Goal: Information Seeking & Learning: Learn about a topic

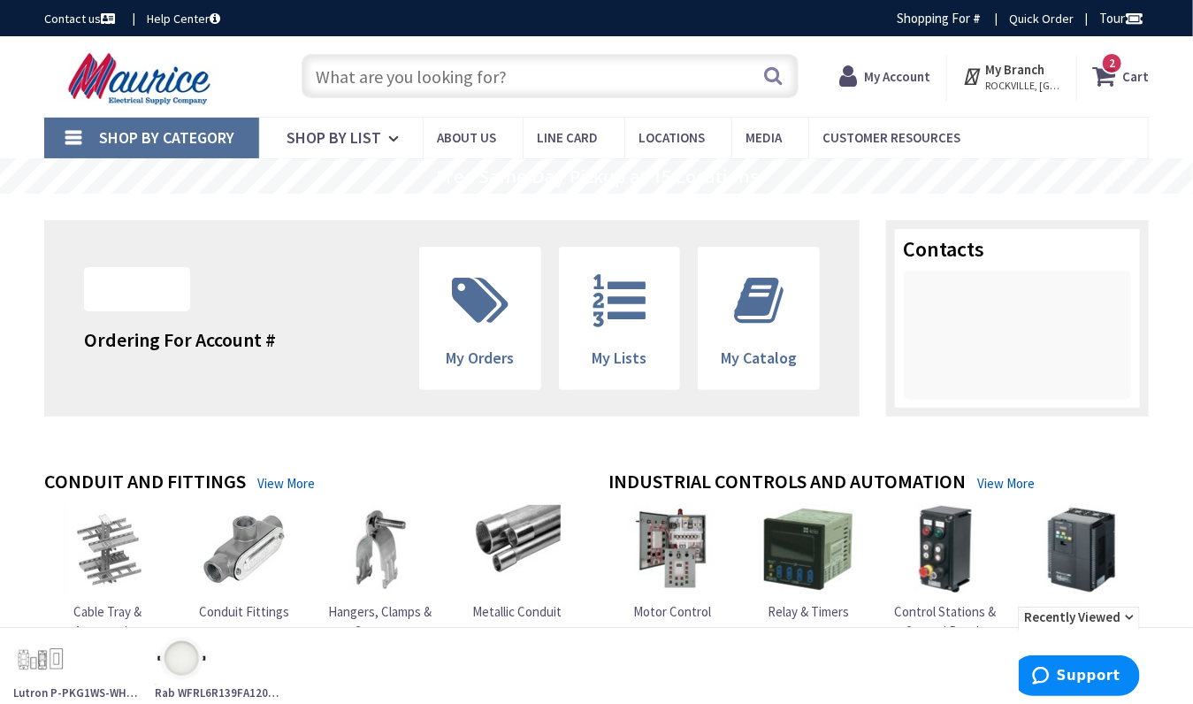
click at [355, 81] on input "text" at bounding box center [550, 76] width 496 height 44
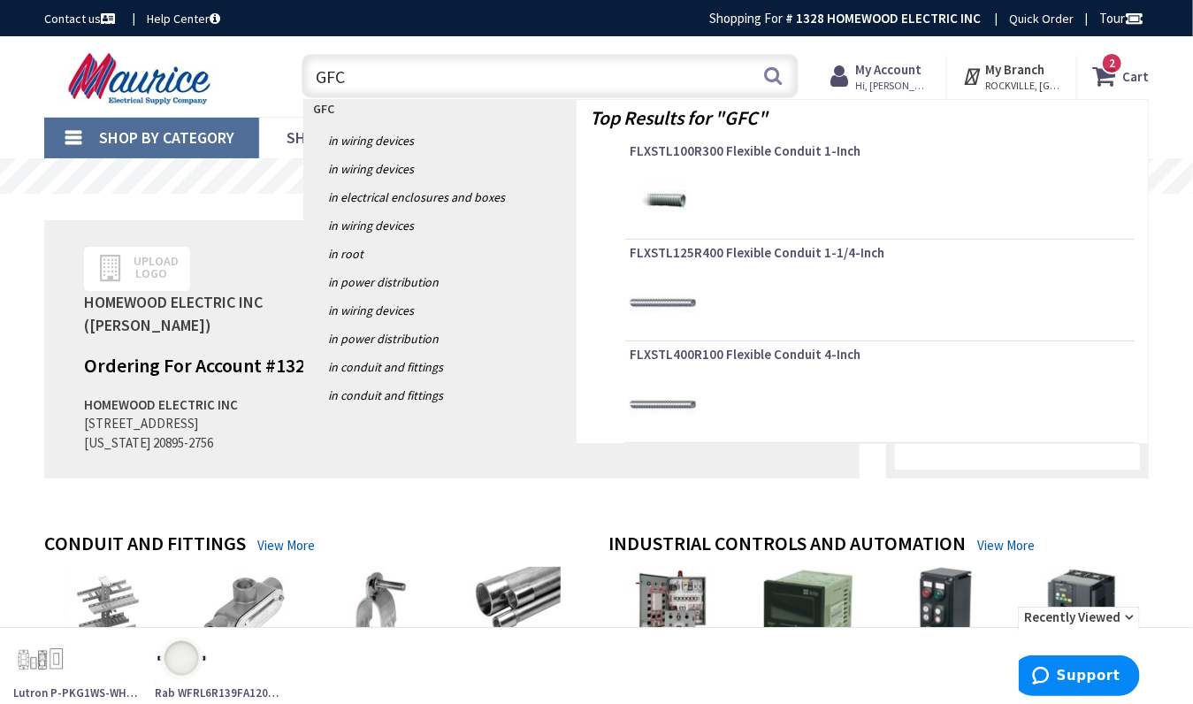
type input "GFCI"
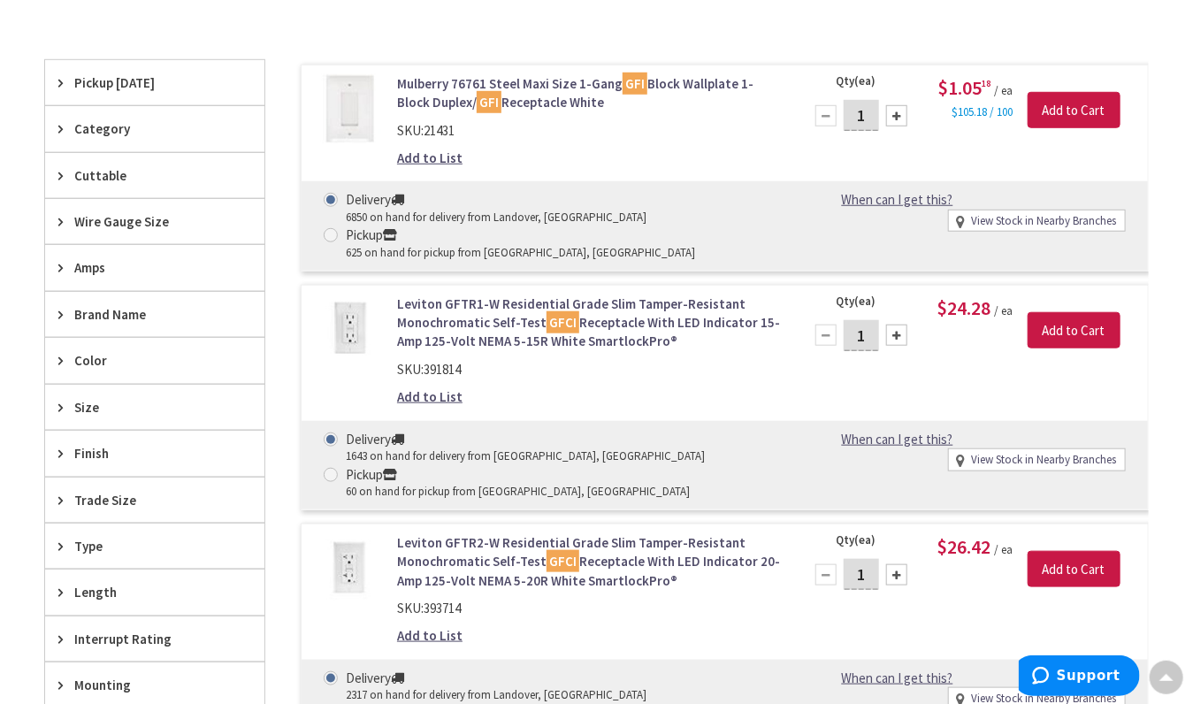
scroll to position [545, 0]
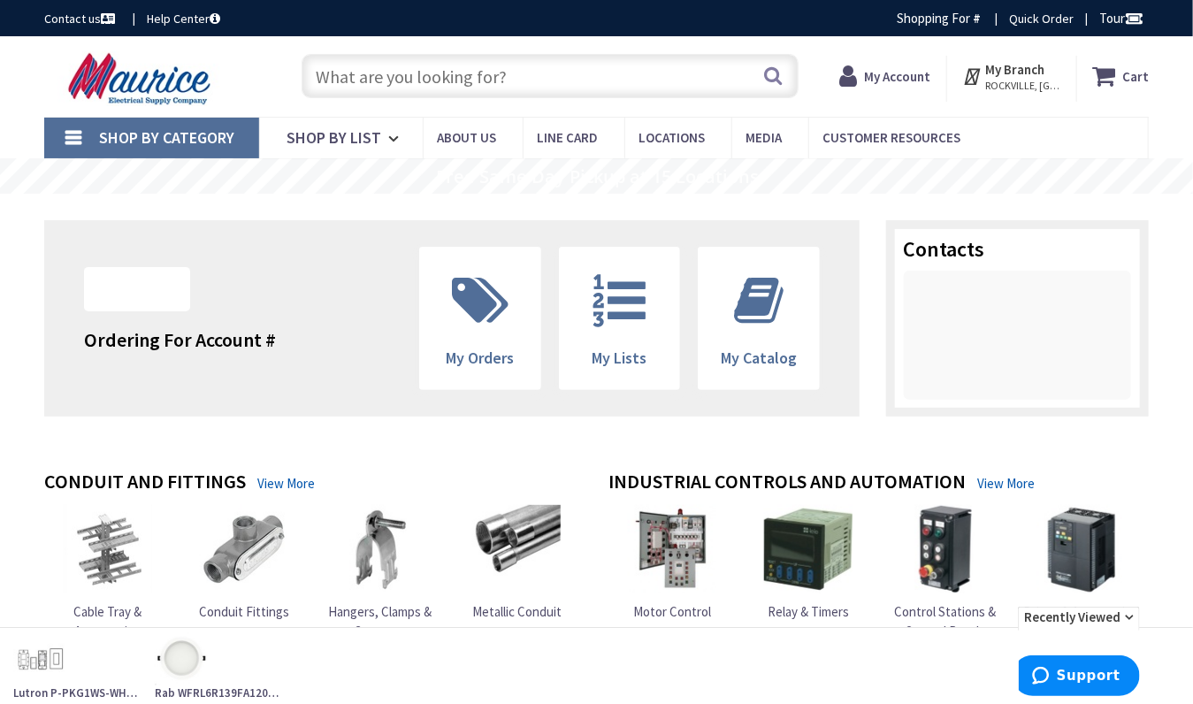
click at [339, 78] on input "text" at bounding box center [550, 76] width 496 height 44
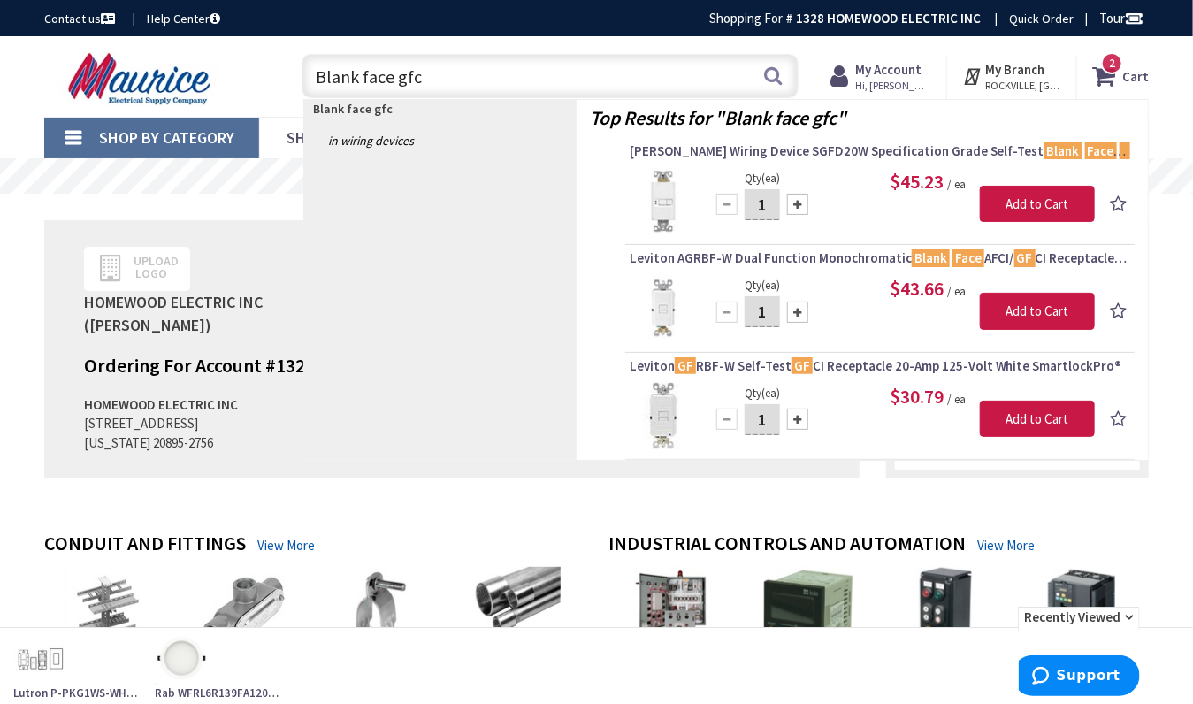
type input "Blank face gfci"
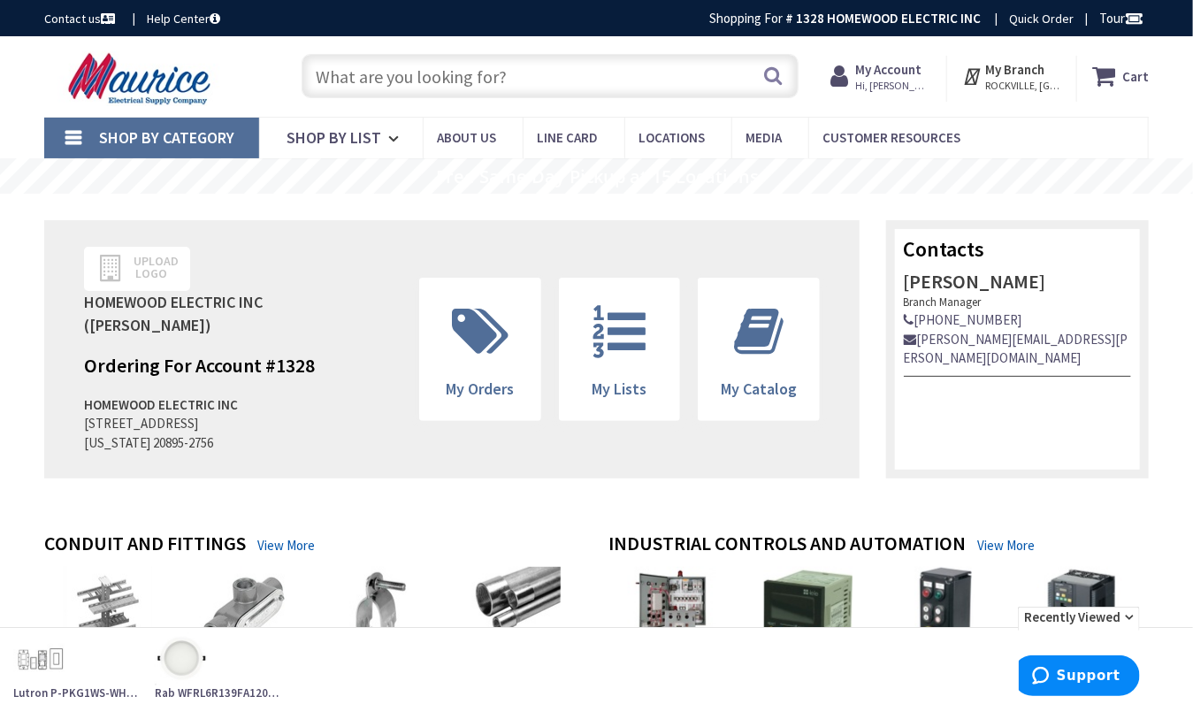
click at [337, 73] on input "text" at bounding box center [550, 76] width 496 height 44
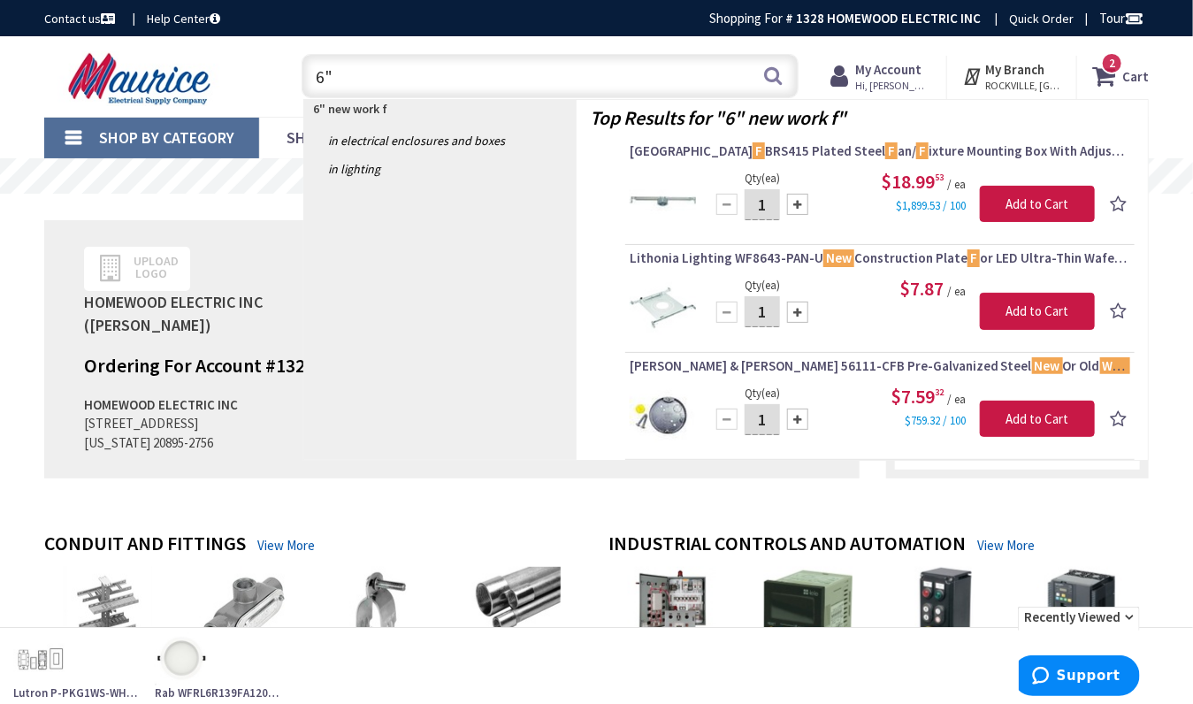
type input "6"
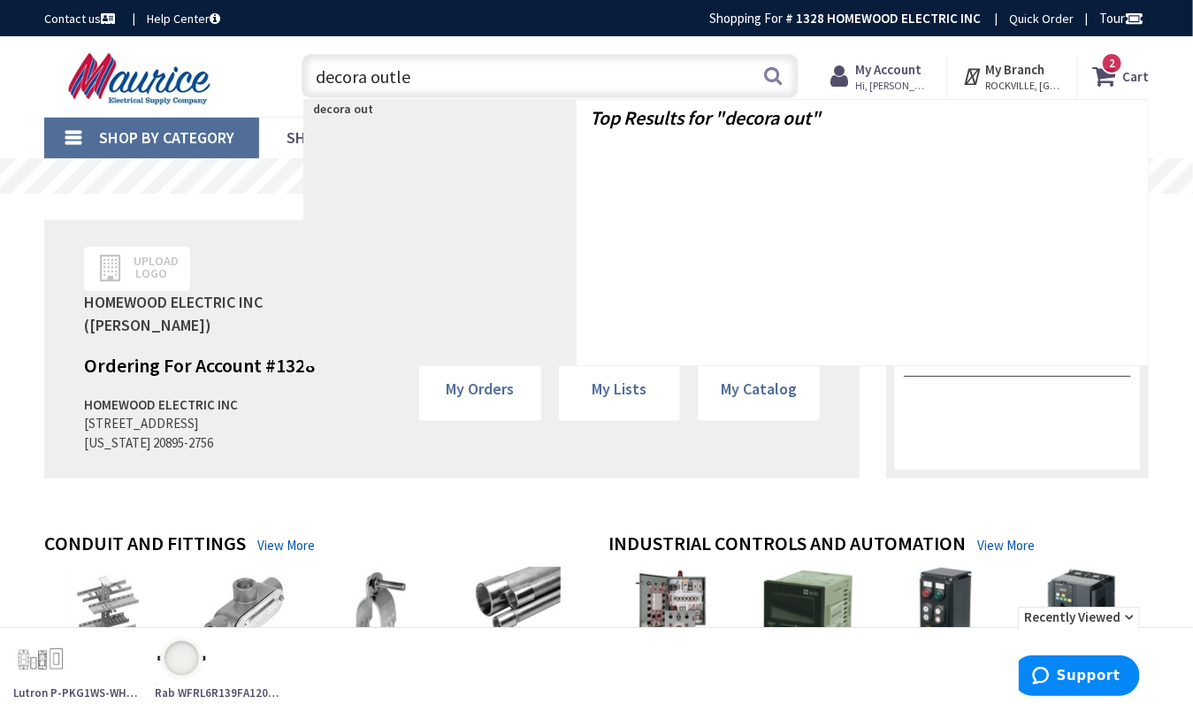
type input "decora outlet"
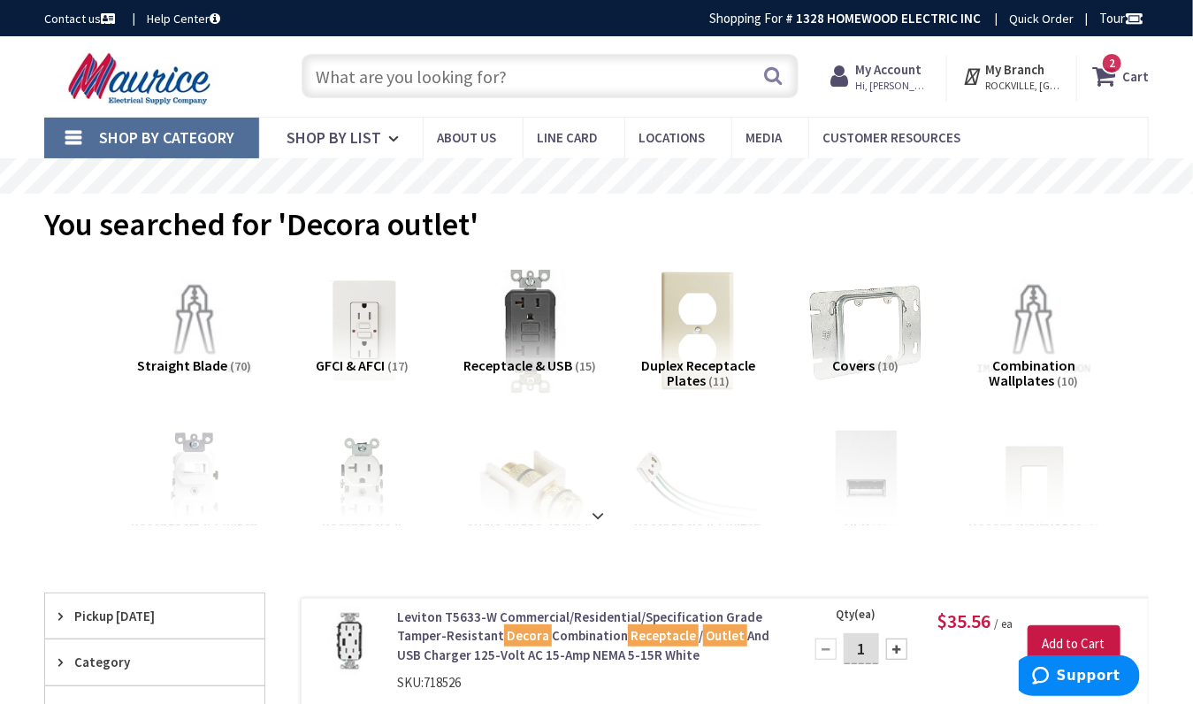
drag, startPoint x: 478, startPoint y: 88, endPoint x: 472, endPoint y: 73, distance: 15.4
click at [475, 85] on input "text" at bounding box center [550, 76] width 496 height 44
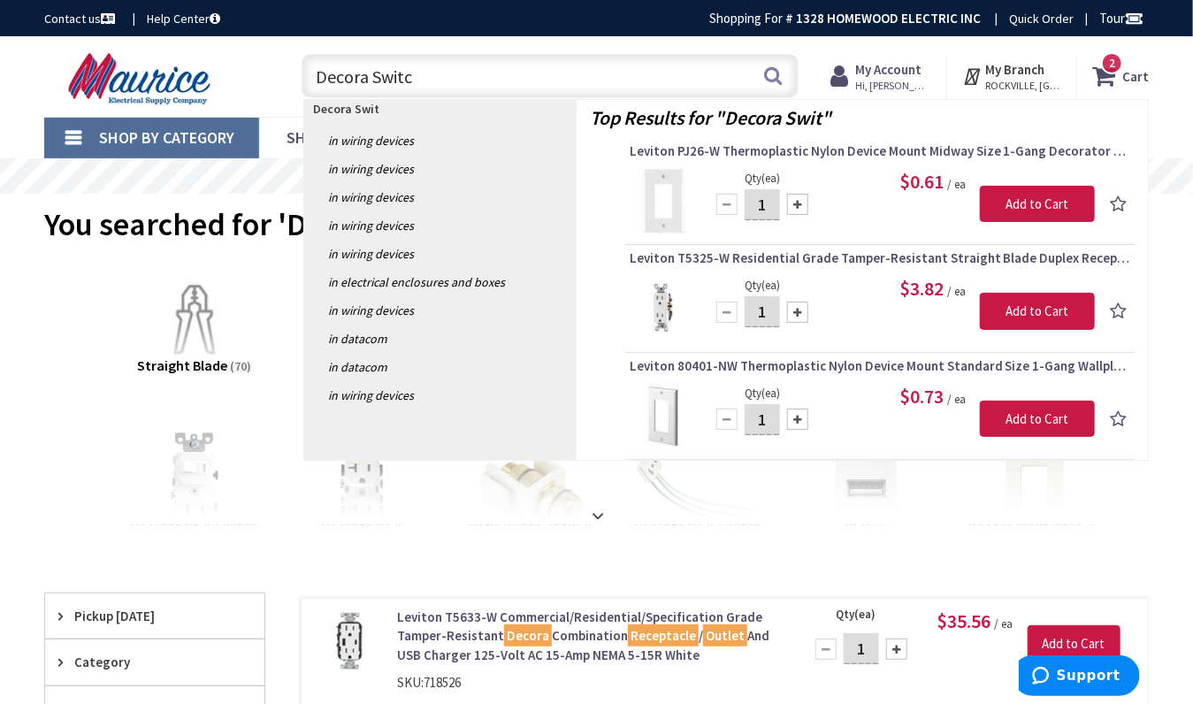
type input "Decora Switch"
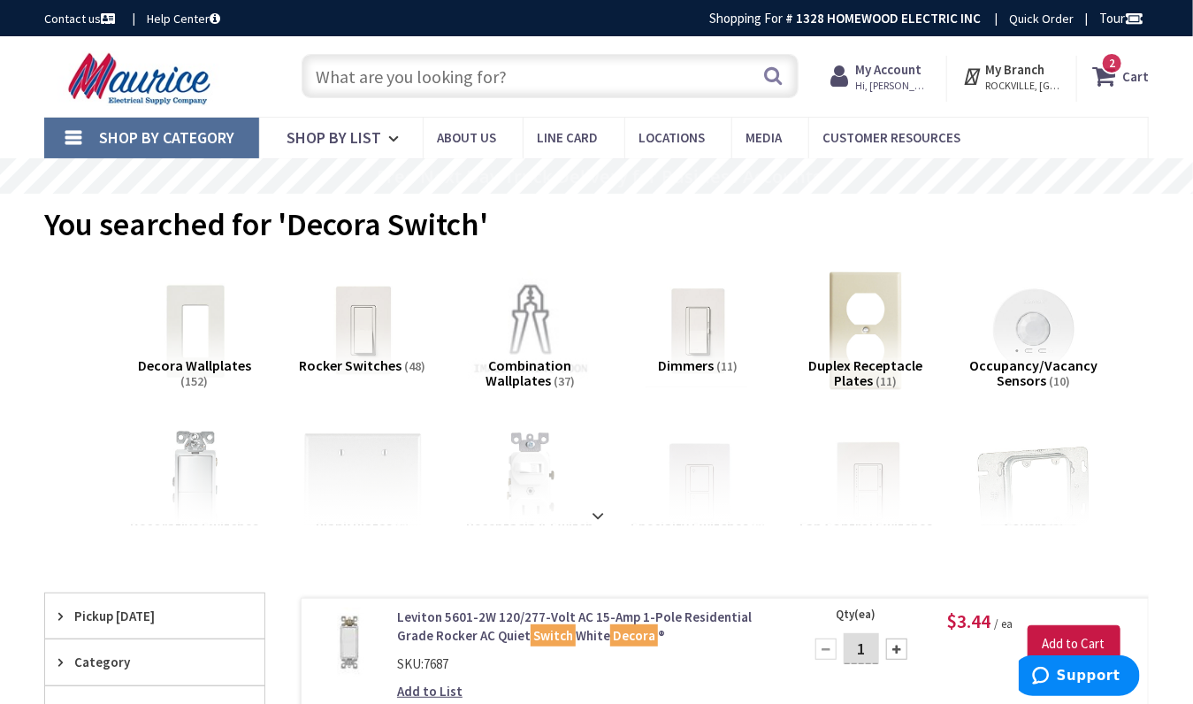
click at [615, 60] on input "text" at bounding box center [550, 76] width 496 height 44
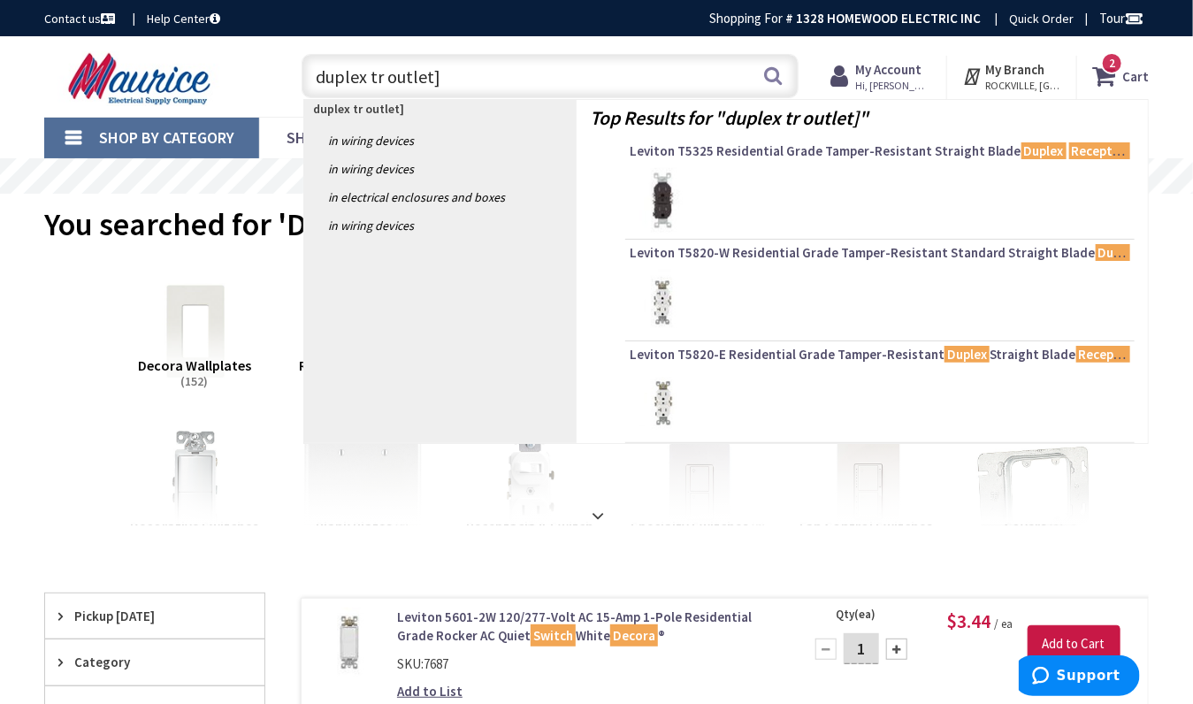
type input "duplex tr outlet"
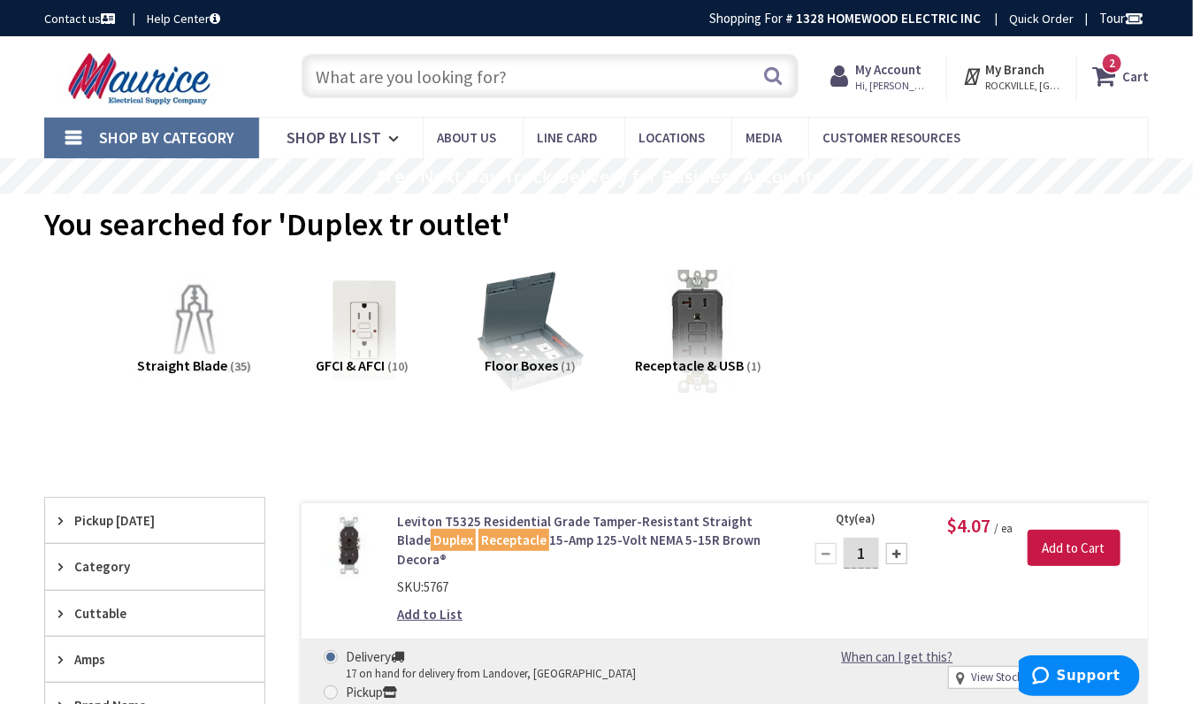
click at [426, 69] on input "text" at bounding box center [550, 76] width 496 height 44
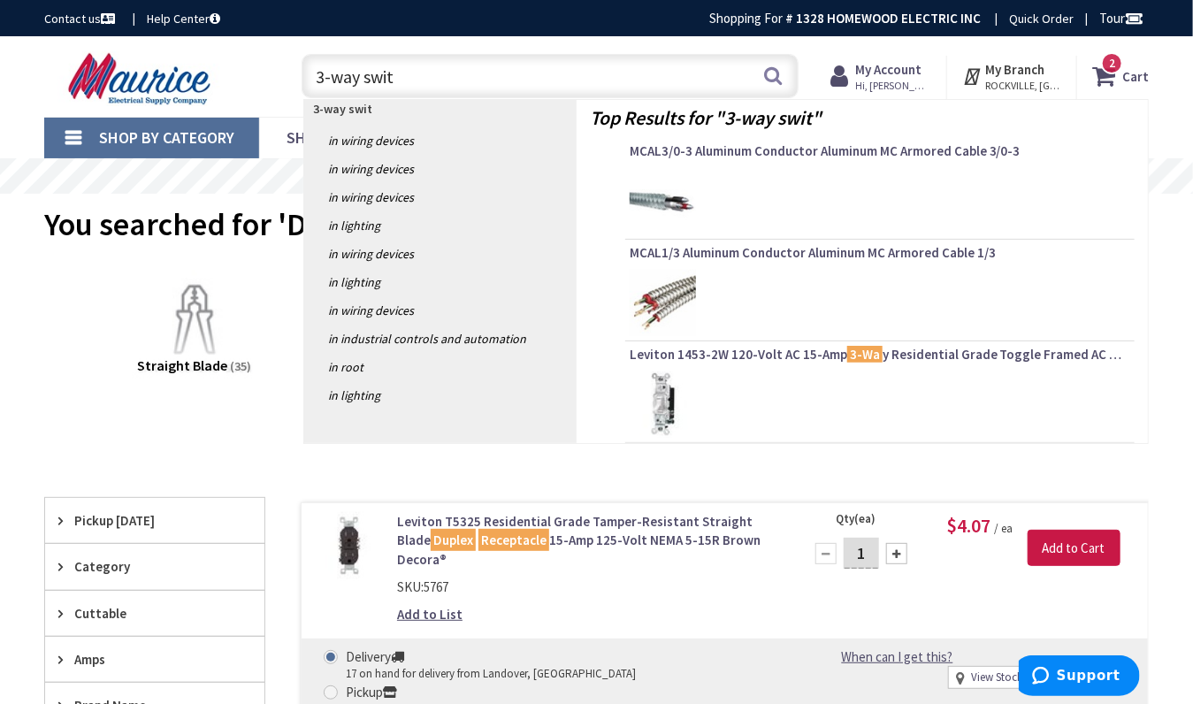
type input "3-way switc"
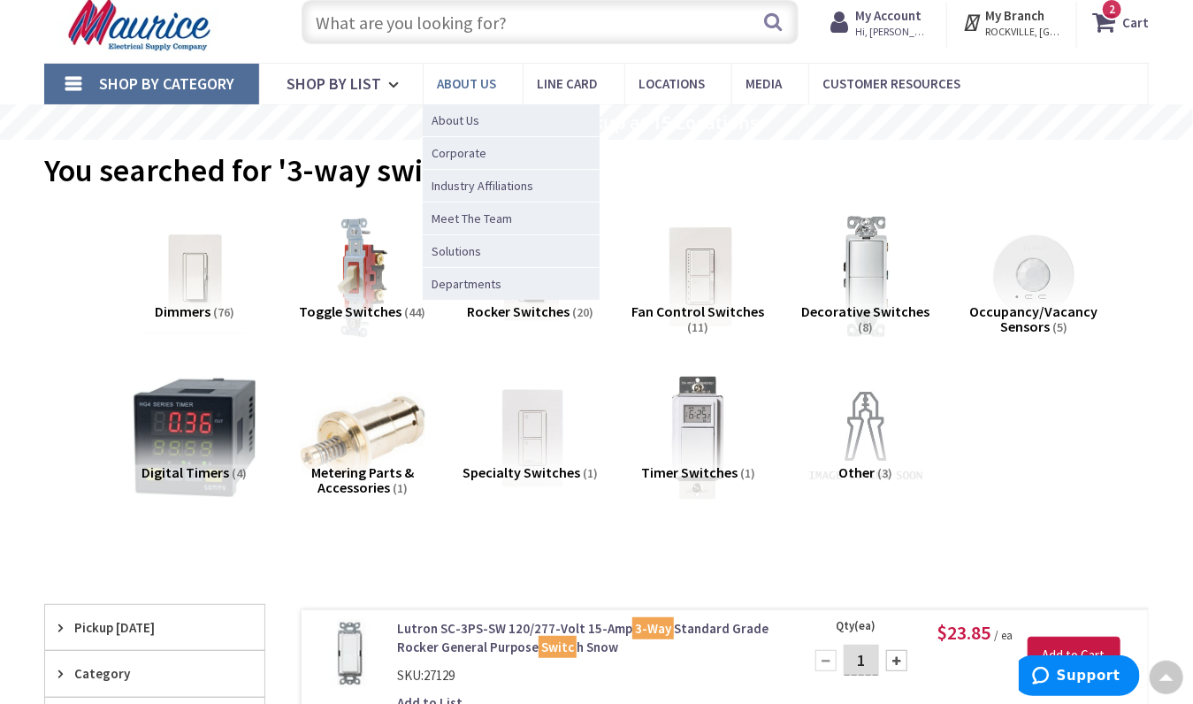
scroll to position [16, 0]
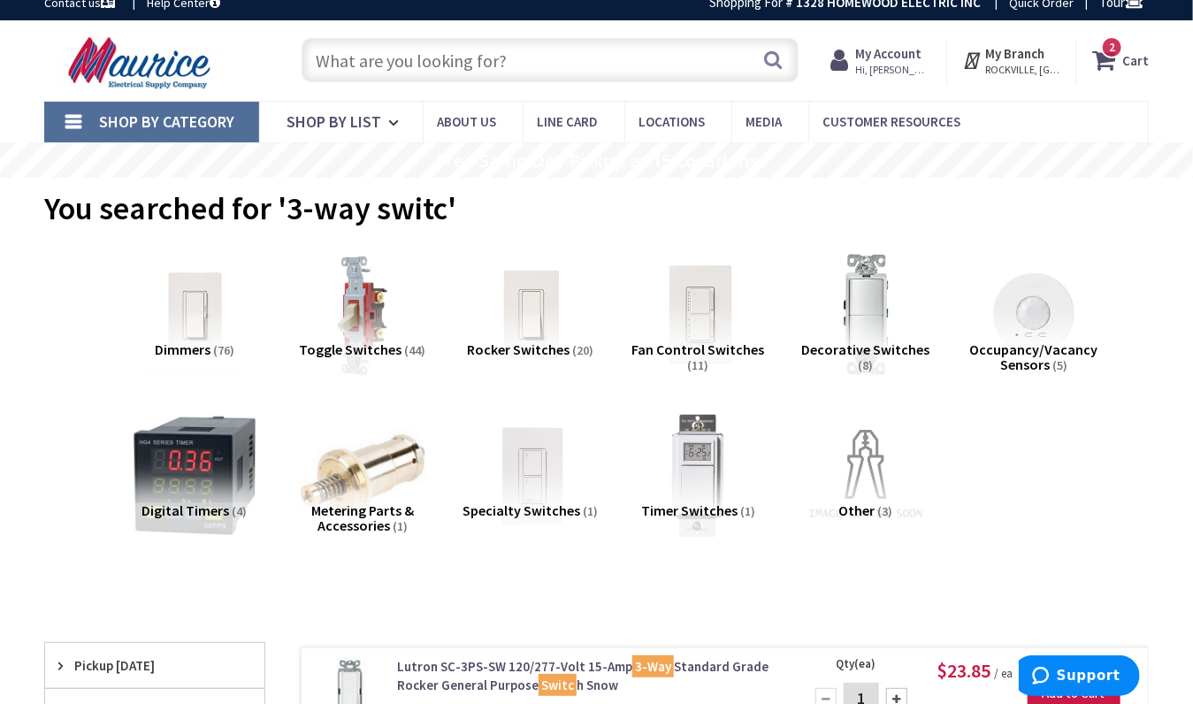
click at [378, 60] on input "text" at bounding box center [550, 60] width 496 height 44
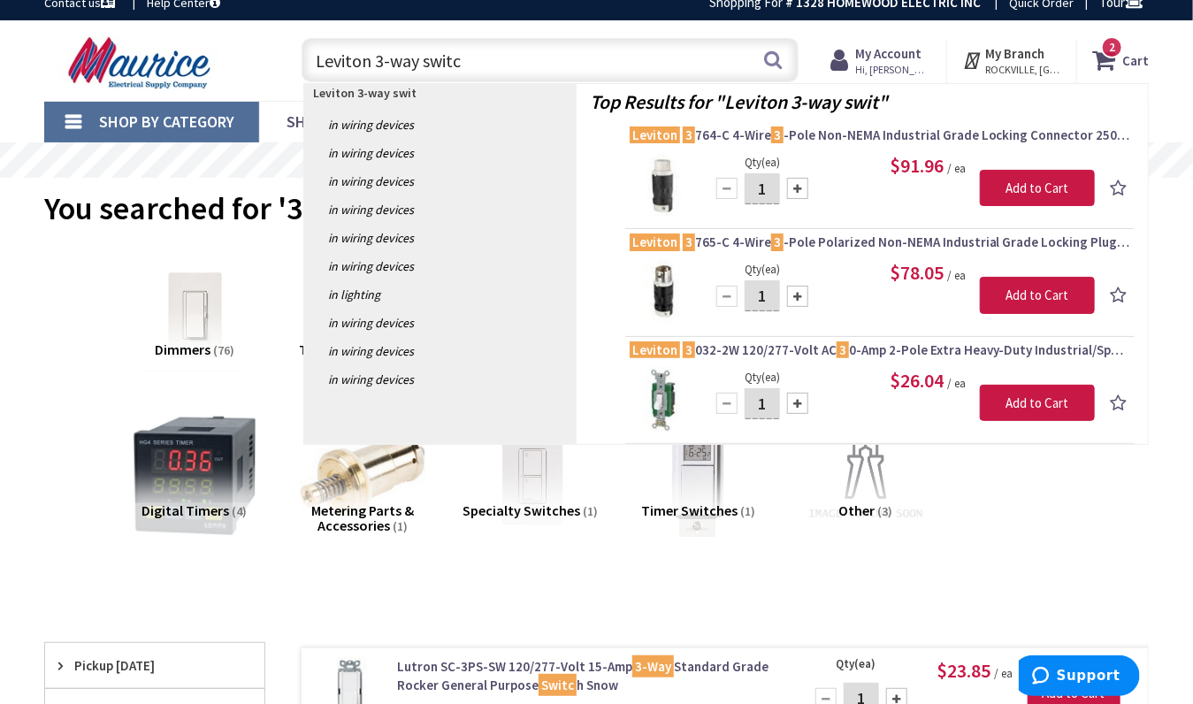
type input "Leviton 3-way switch"
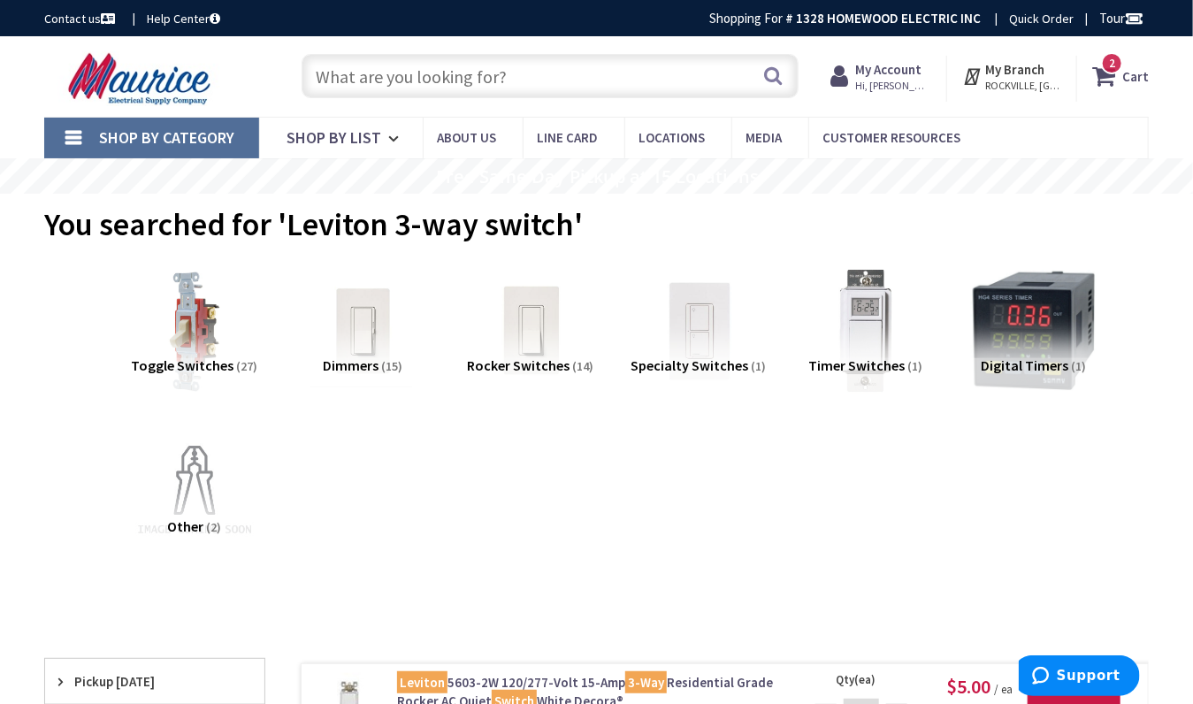
click at [390, 73] on input "text" at bounding box center [550, 76] width 496 height 44
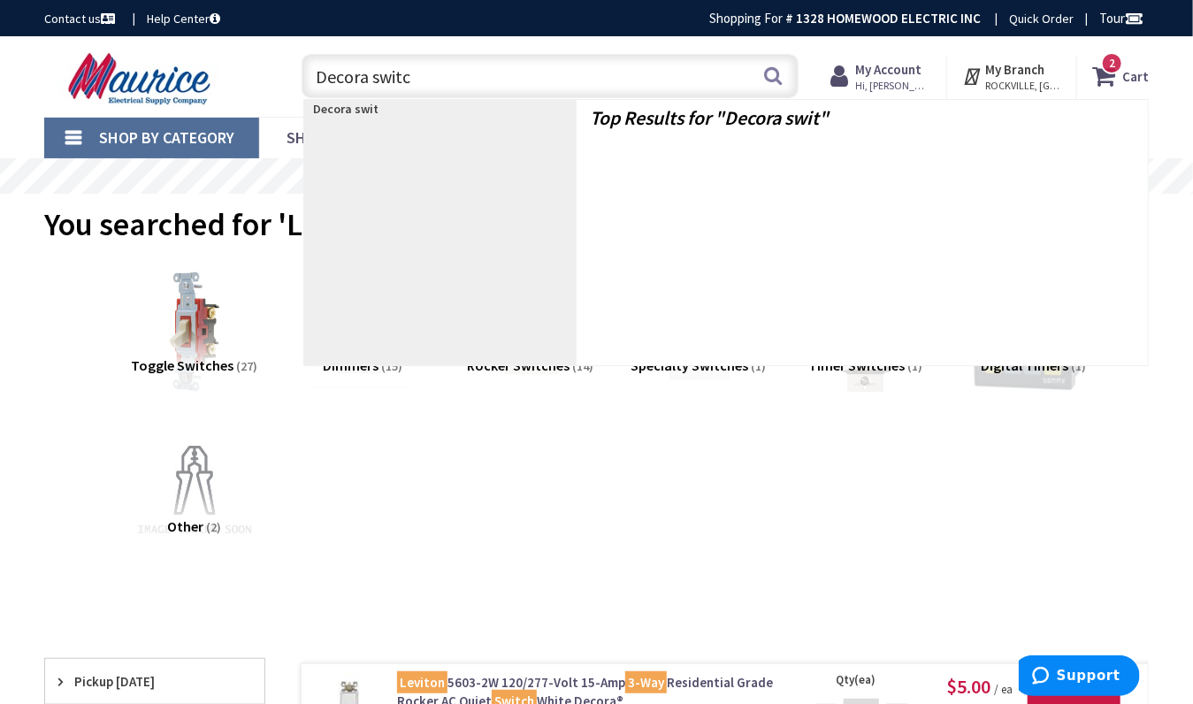
type input "Decora switch"
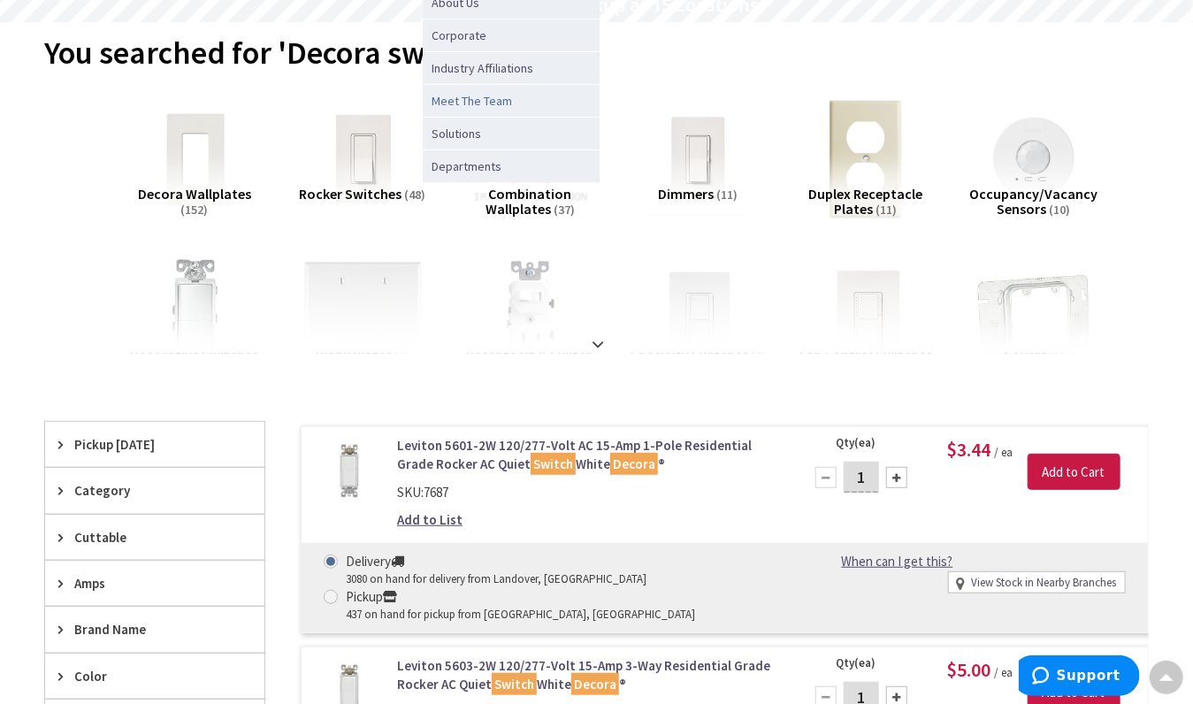
scroll to position [172, 0]
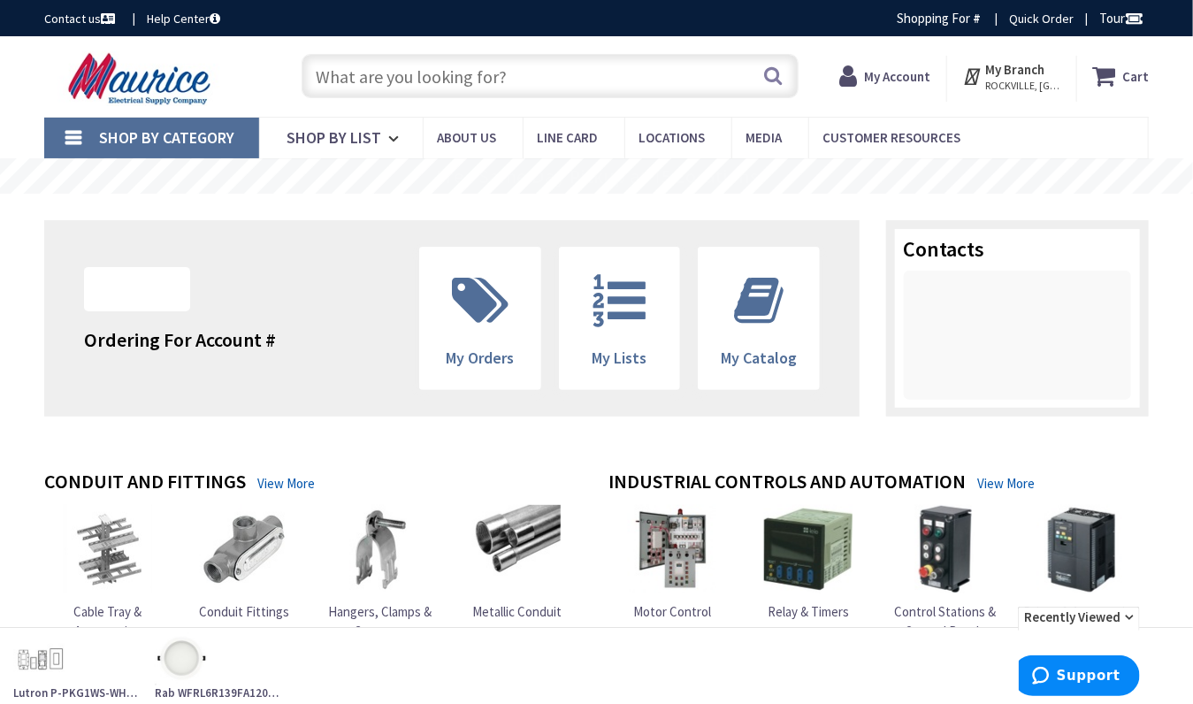
click at [356, 87] on input "text" at bounding box center [550, 76] width 496 height 44
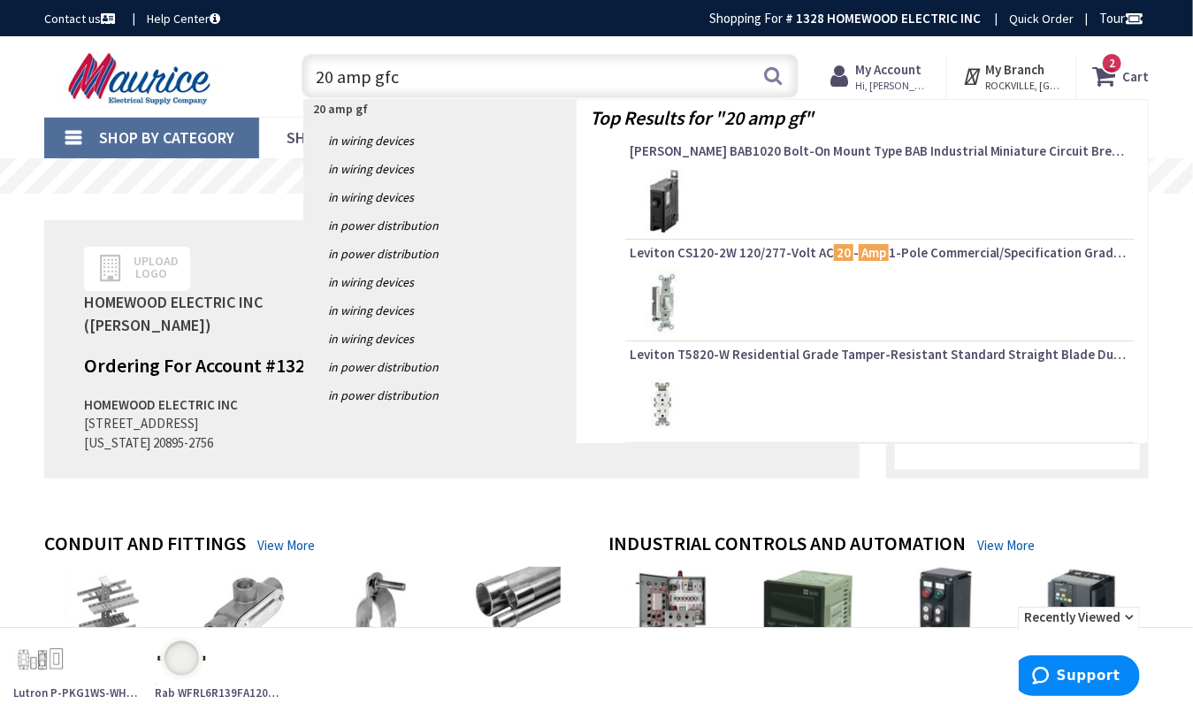
type input "20 amp gfci"
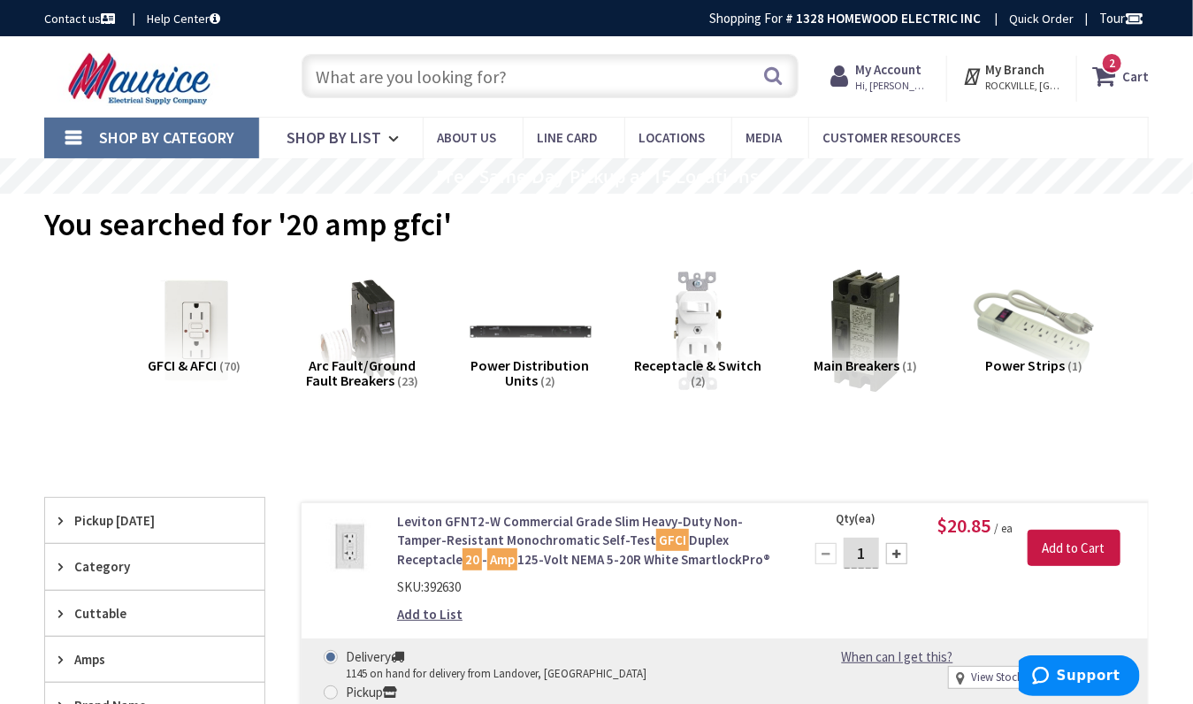
click at [355, 83] on input "text" at bounding box center [550, 76] width 496 height 44
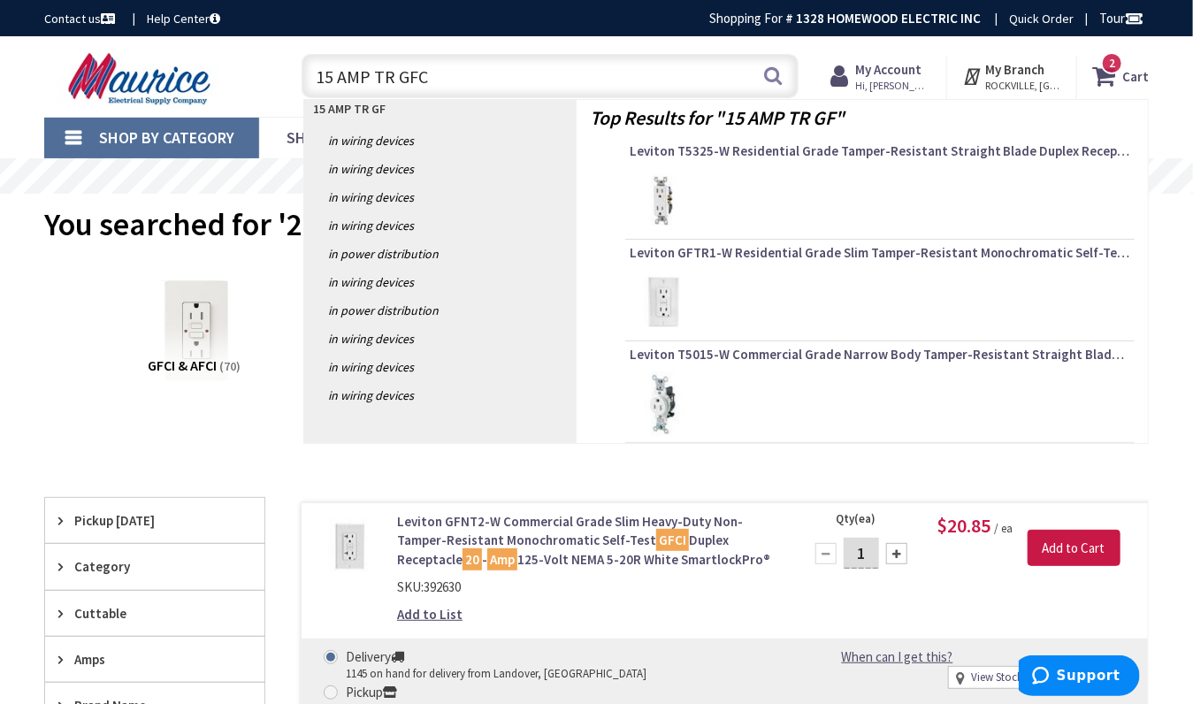
type input "15 AMP TR GFCI"
